Goal: Task Accomplishment & Management: Complete application form

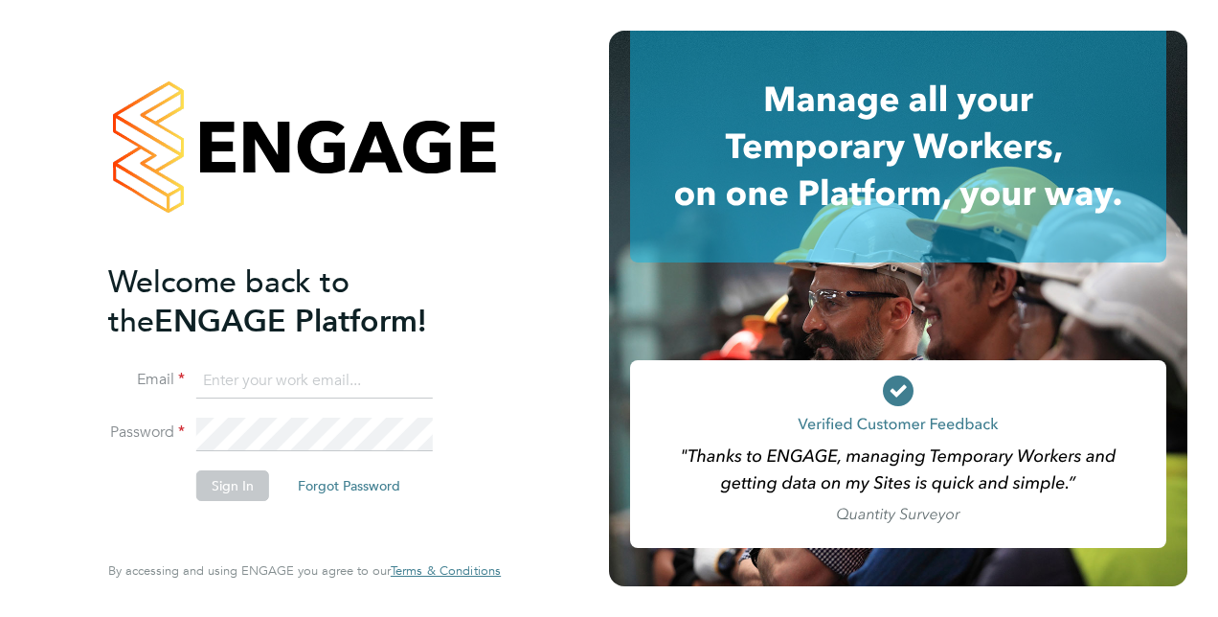
type input "[PERSON_NAME][EMAIL_ADDRESS][PERSON_NAME][DOMAIN_NAME]"
click at [213, 483] on button "Sign In" at bounding box center [232, 485] width 73 height 31
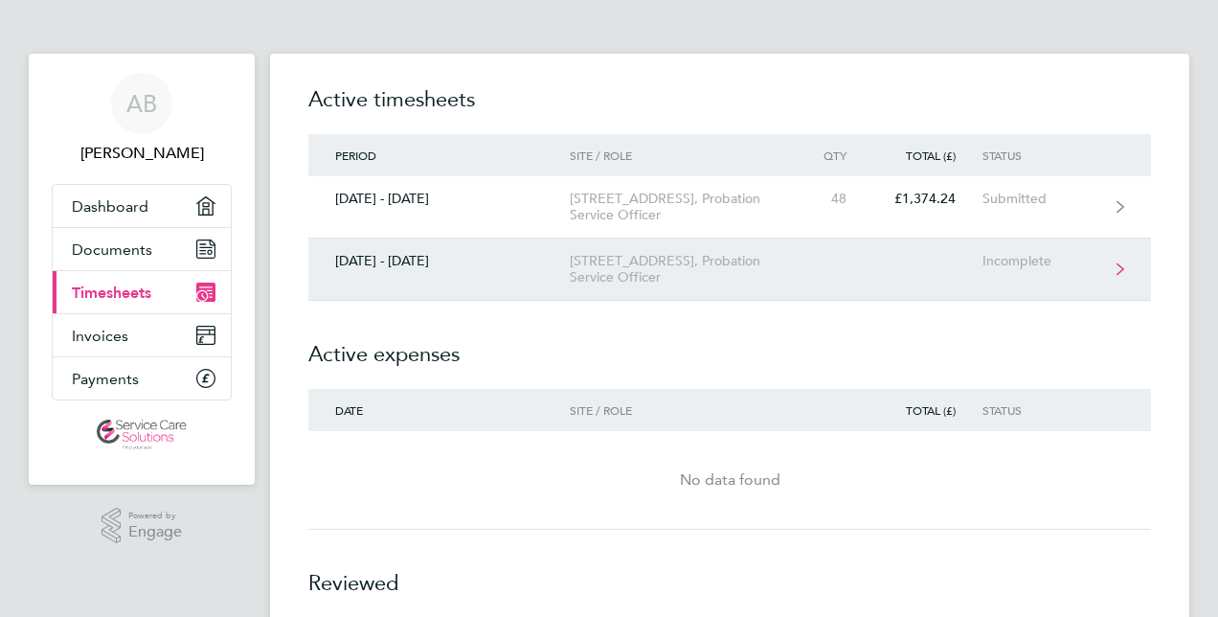
click at [550, 254] on div "[DATE] - [DATE]" at bounding box center [438, 261] width 261 height 16
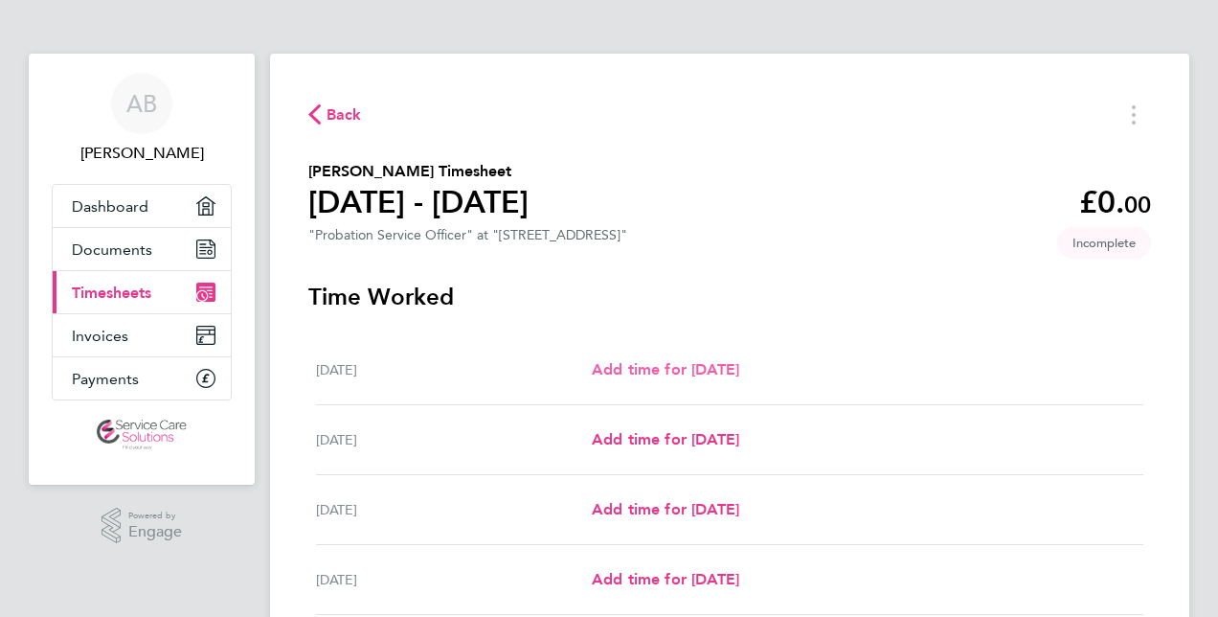
click at [722, 368] on span "Add time for Mon 29 Sep" at bounding box center [665, 369] width 147 height 18
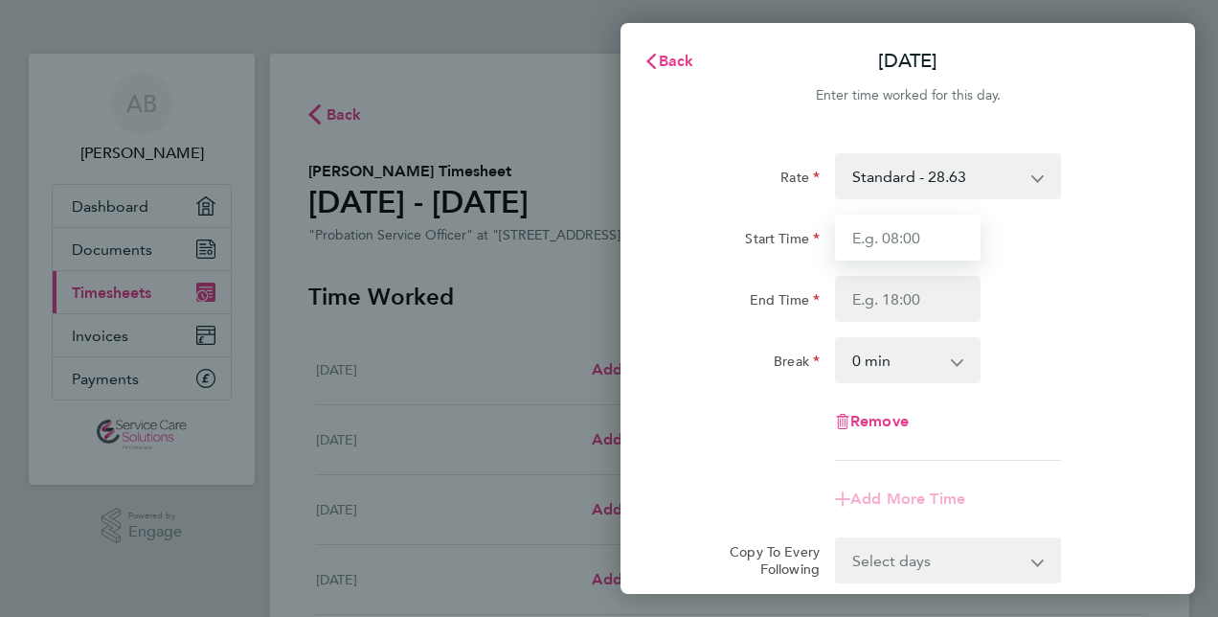
click at [900, 239] on input "Start Time" at bounding box center [908, 238] width 146 height 46
click at [888, 245] on input "Start Time" at bounding box center [908, 238] width 146 height 46
click at [917, 232] on input "Start Time" at bounding box center [908, 238] width 146 height 46
click at [927, 234] on input "Start Time" at bounding box center [908, 238] width 146 height 46
type input "08:00"
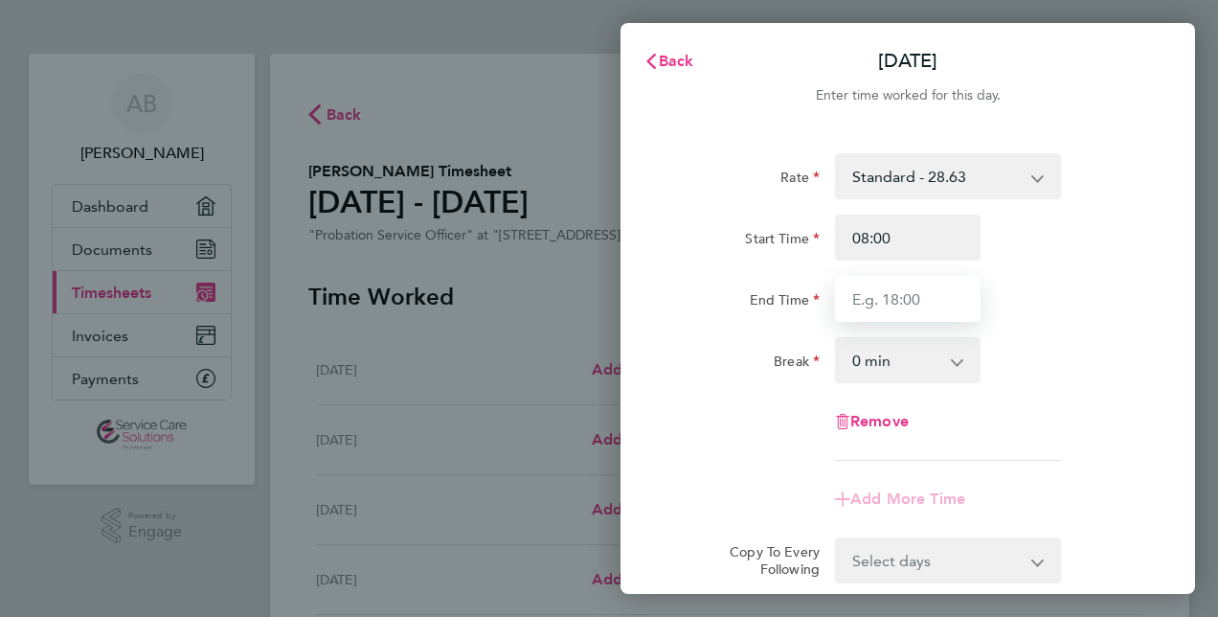
click at [866, 282] on input "End Time" at bounding box center [908, 299] width 146 height 46
type input "19:00"
click at [1062, 305] on div "End Time 19:00" at bounding box center [908, 299] width 483 height 46
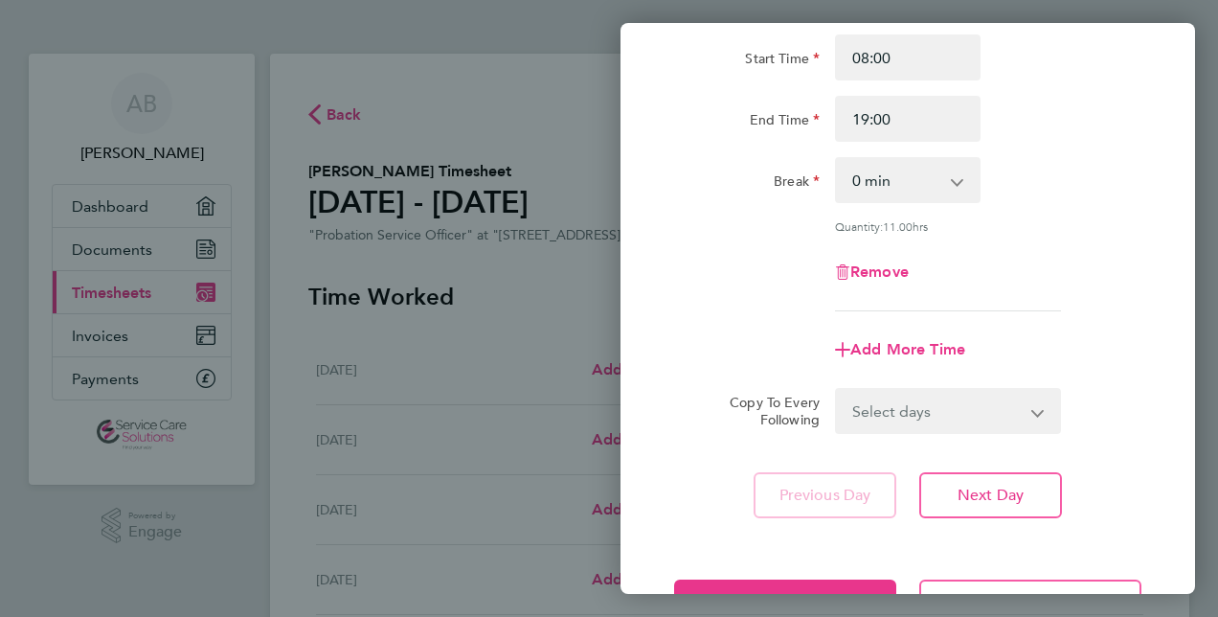
scroll to position [248, 0]
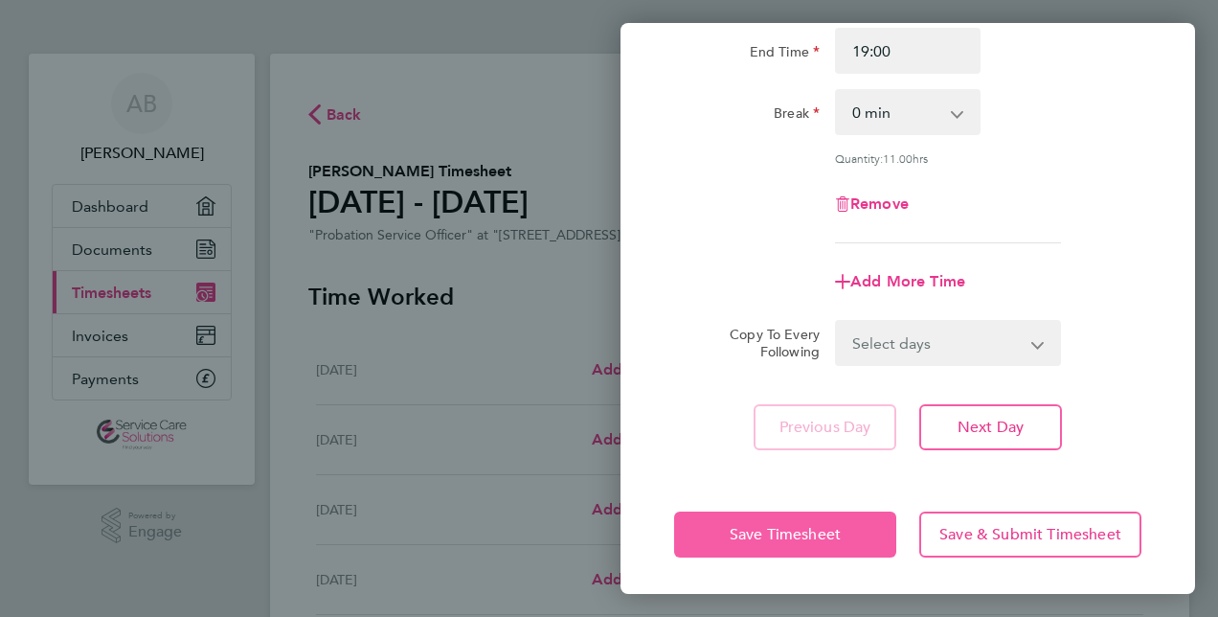
click at [820, 519] on button "Save Timesheet" at bounding box center [785, 534] width 222 height 46
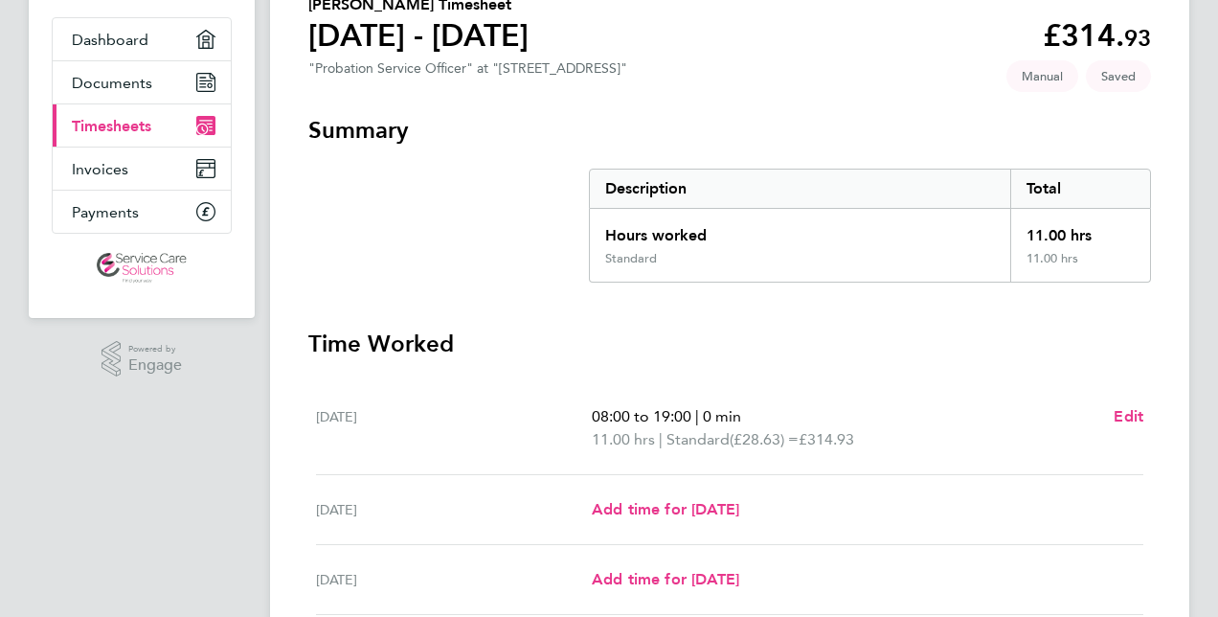
scroll to position [383, 0]
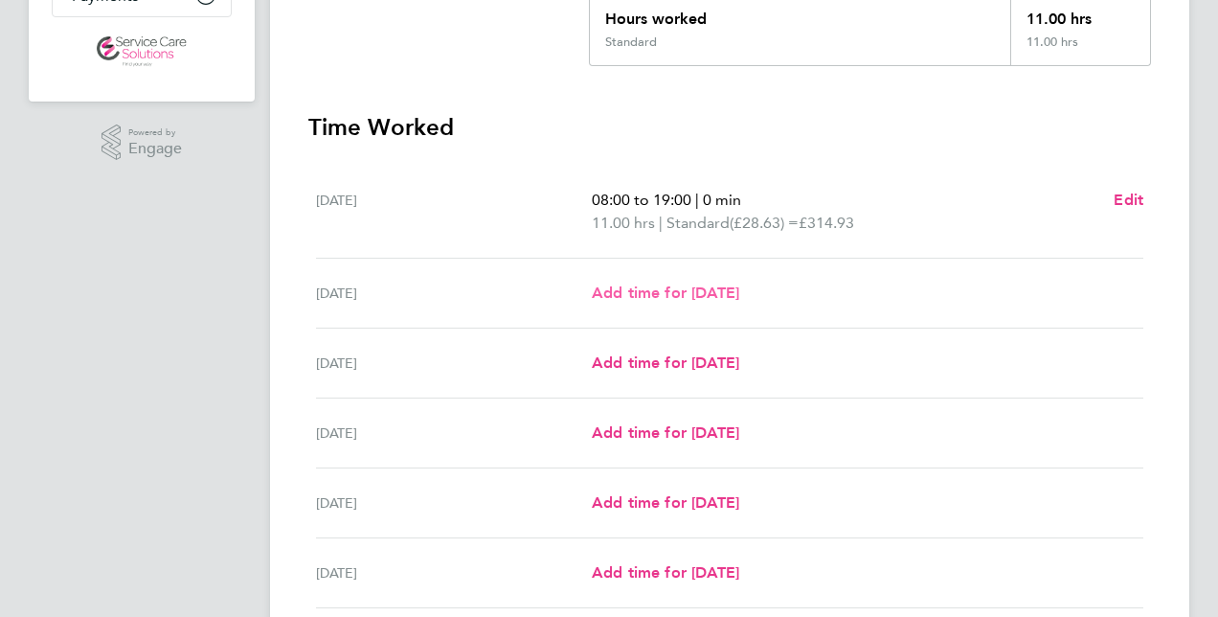
click at [665, 285] on span "Add time for Tue 30 Sep" at bounding box center [665, 292] width 147 height 18
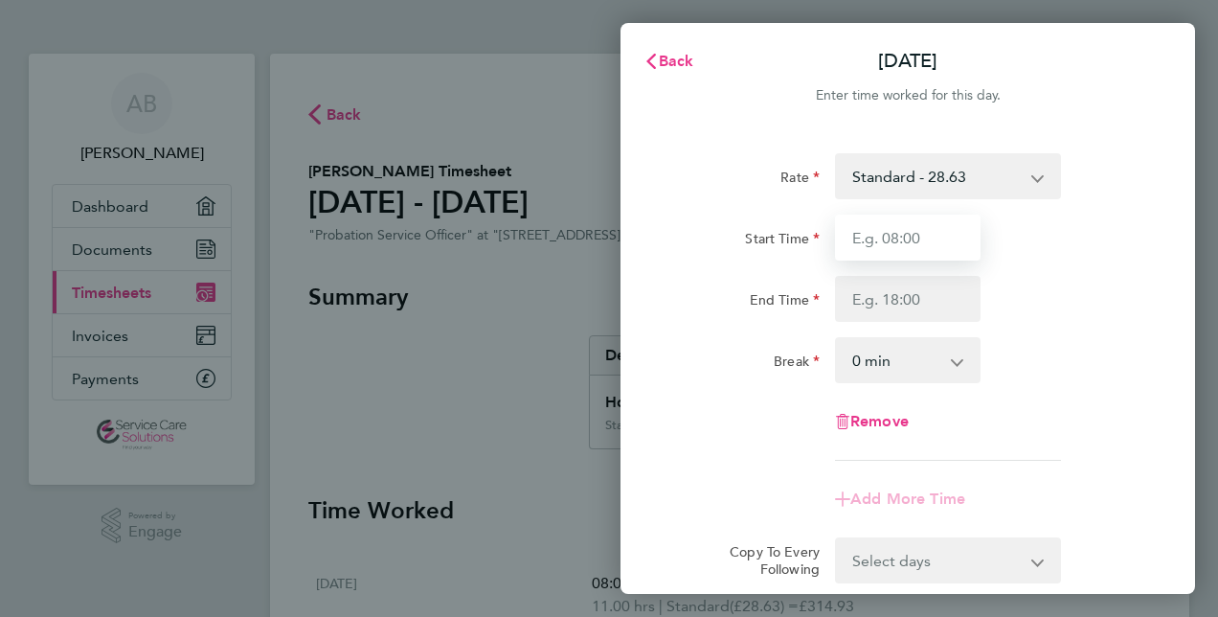
click at [864, 231] on input "Start Time" at bounding box center [908, 238] width 146 height 46
type input "08:00"
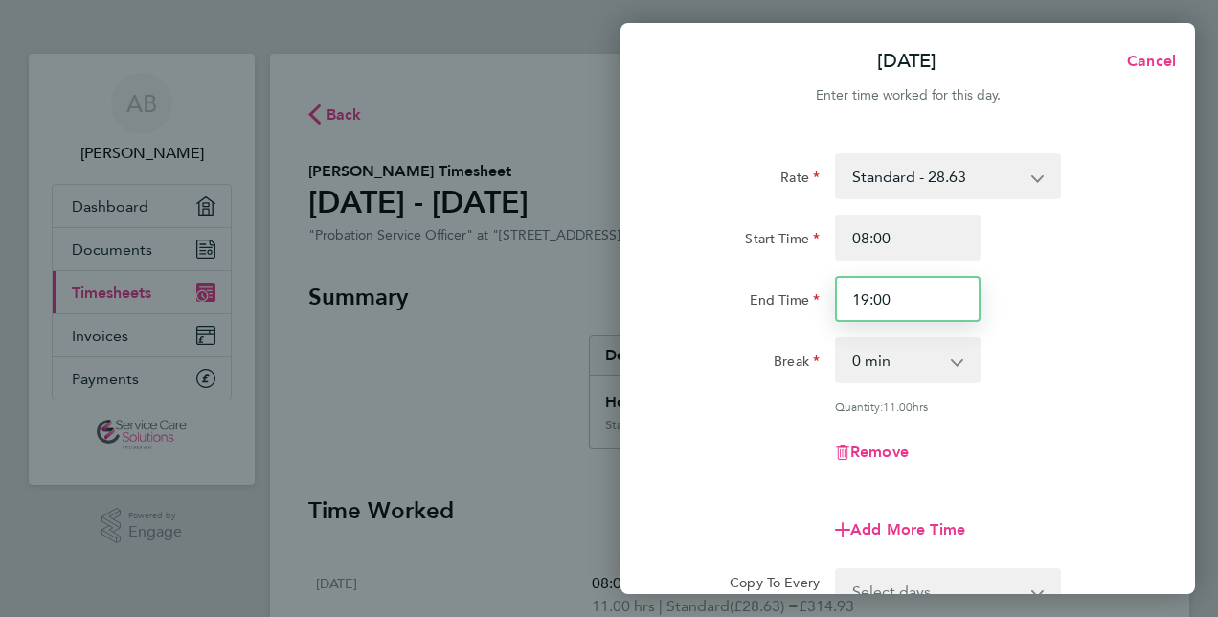
click at [880, 295] on input "19:00" at bounding box center [908, 299] width 146 height 46
type input "19:30"
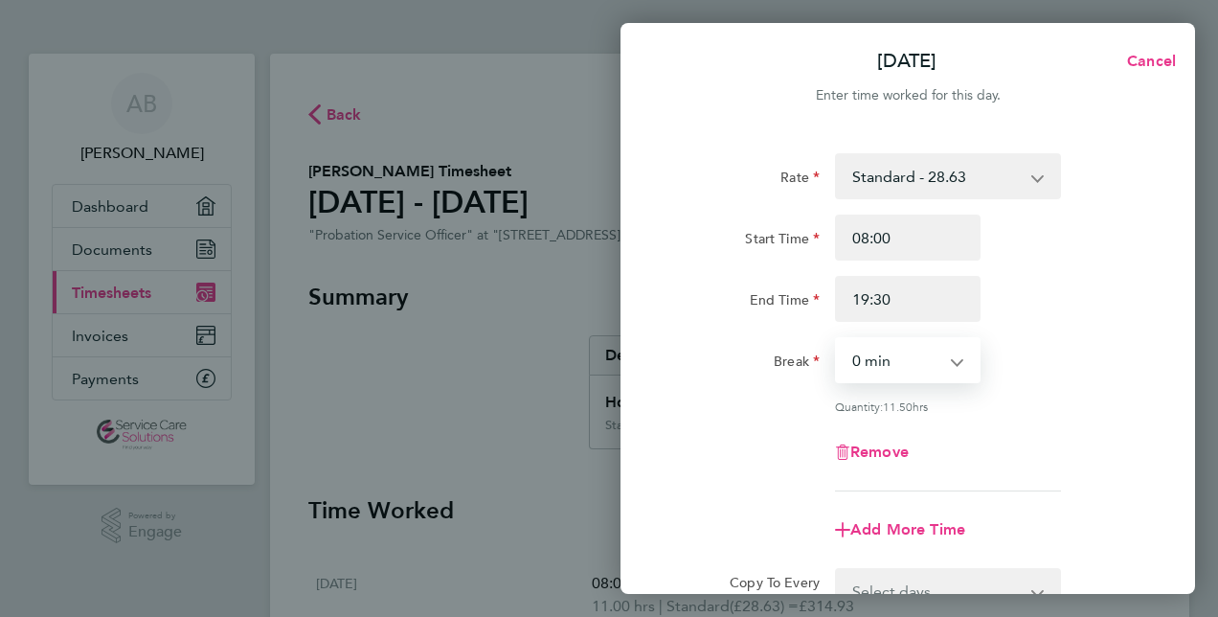
click at [925, 349] on select "0 min 15 min 30 min 45 min 60 min 75 min 90 min" at bounding box center [896, 360] width 119 height 42
select select "30"
click at [837, 339] on select "0 min 15 min 30 min 45 min 60 min 75 min 90 min" at bounding box center [896, 360] width 119 height 42
click at [950, 430] on div "Remove" at bounding box center [907, 452] width 161 height 46
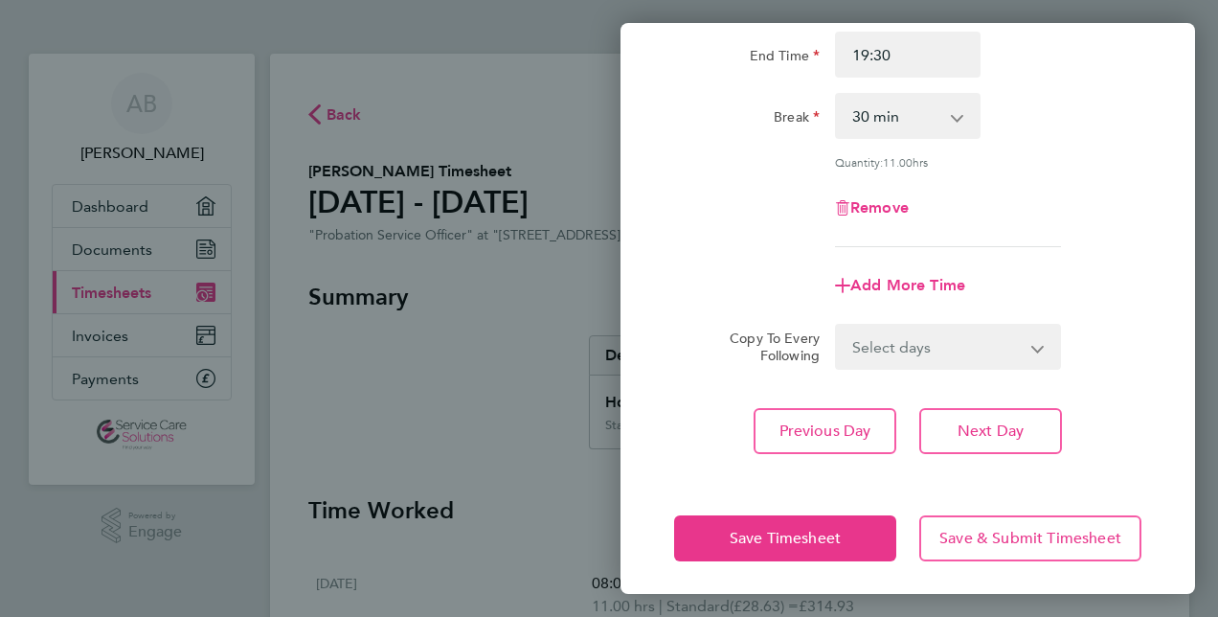
scroll to position [248, 0]
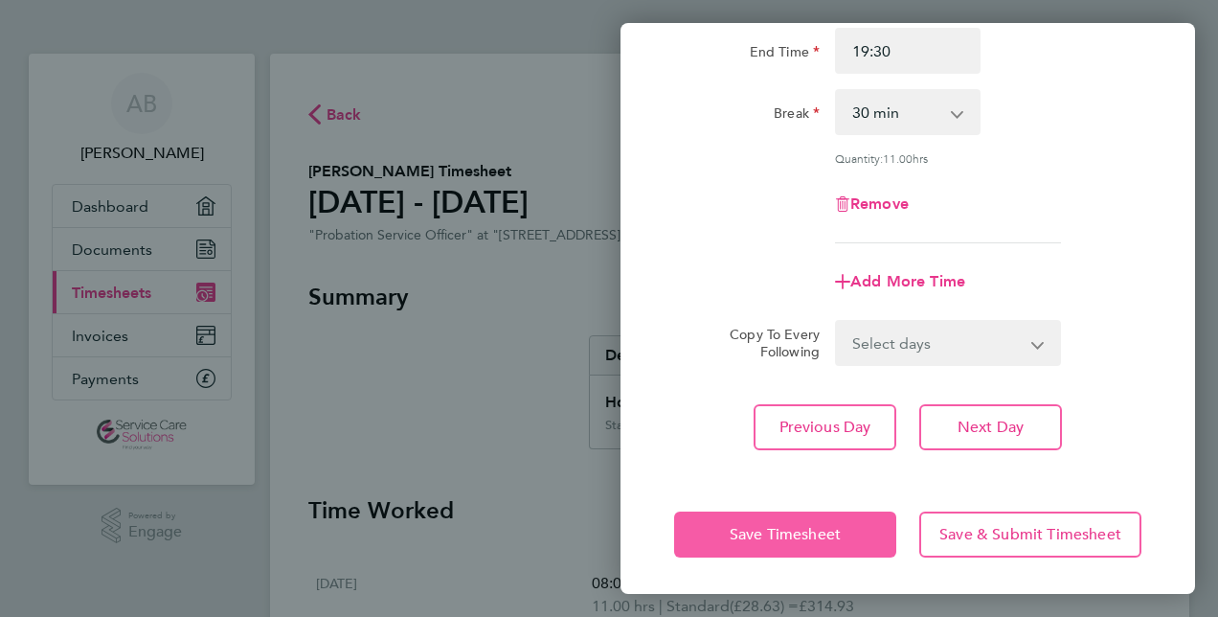
click at [801, 527] on span "Save Timesheet" at bounding box center [785, 534] width 111 height 19
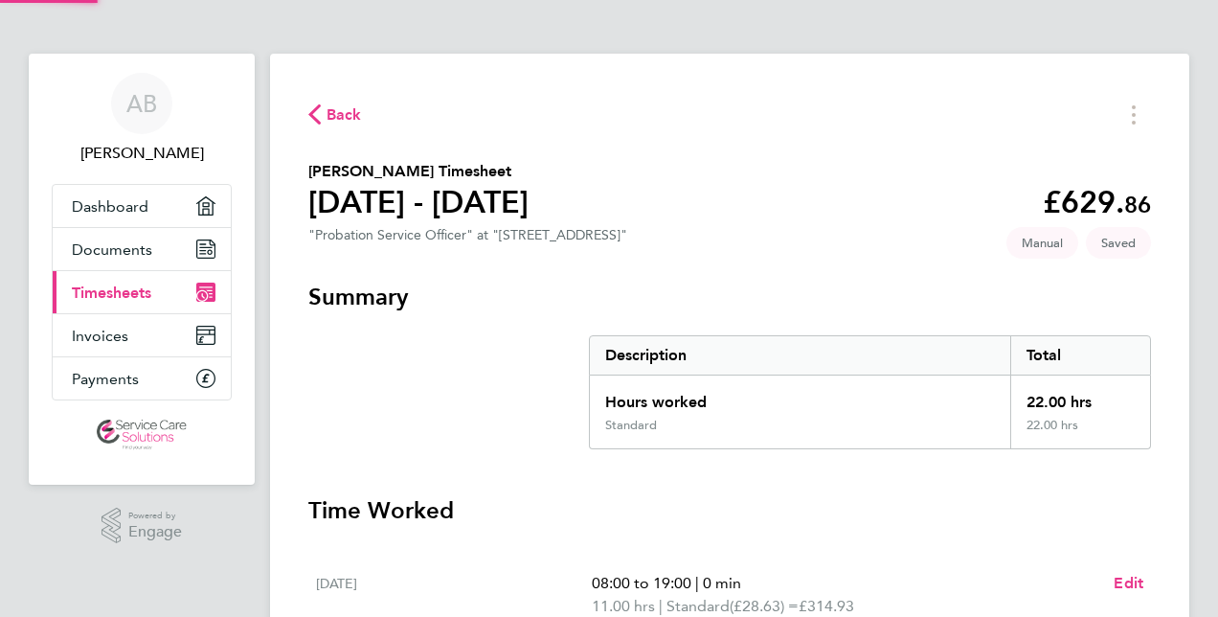
click at [513, 381] on section "Summary Description Total Hours worked 22.00 hrs Standard 22.00 hrs" at bounding box center [729, 366] width 843 height 168
click at [339, 115] on span "Back" at bounding box center [344, 114] width 35 height 23
